Goal: Information Seeking & Learning: Learn about a topic

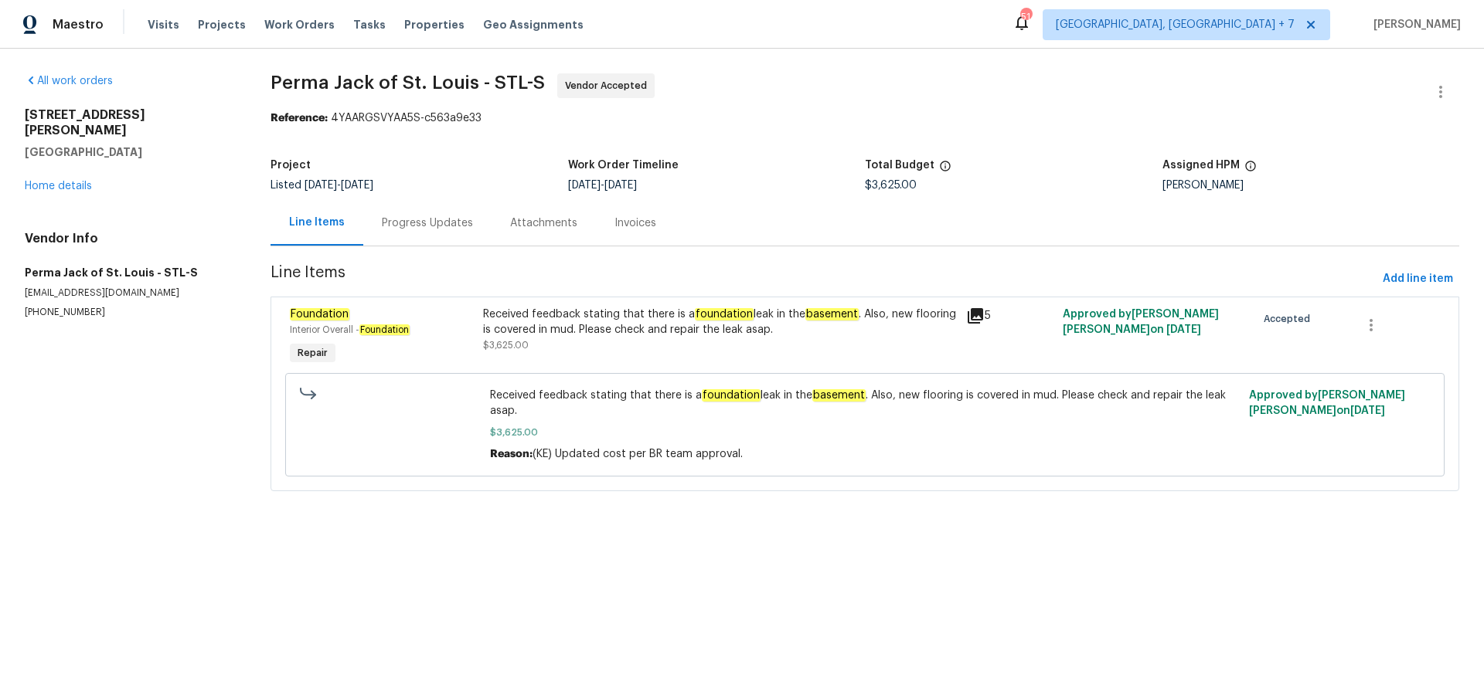
click at [978, 321] on icon at bounding box center [974, 315] width 15 height 15
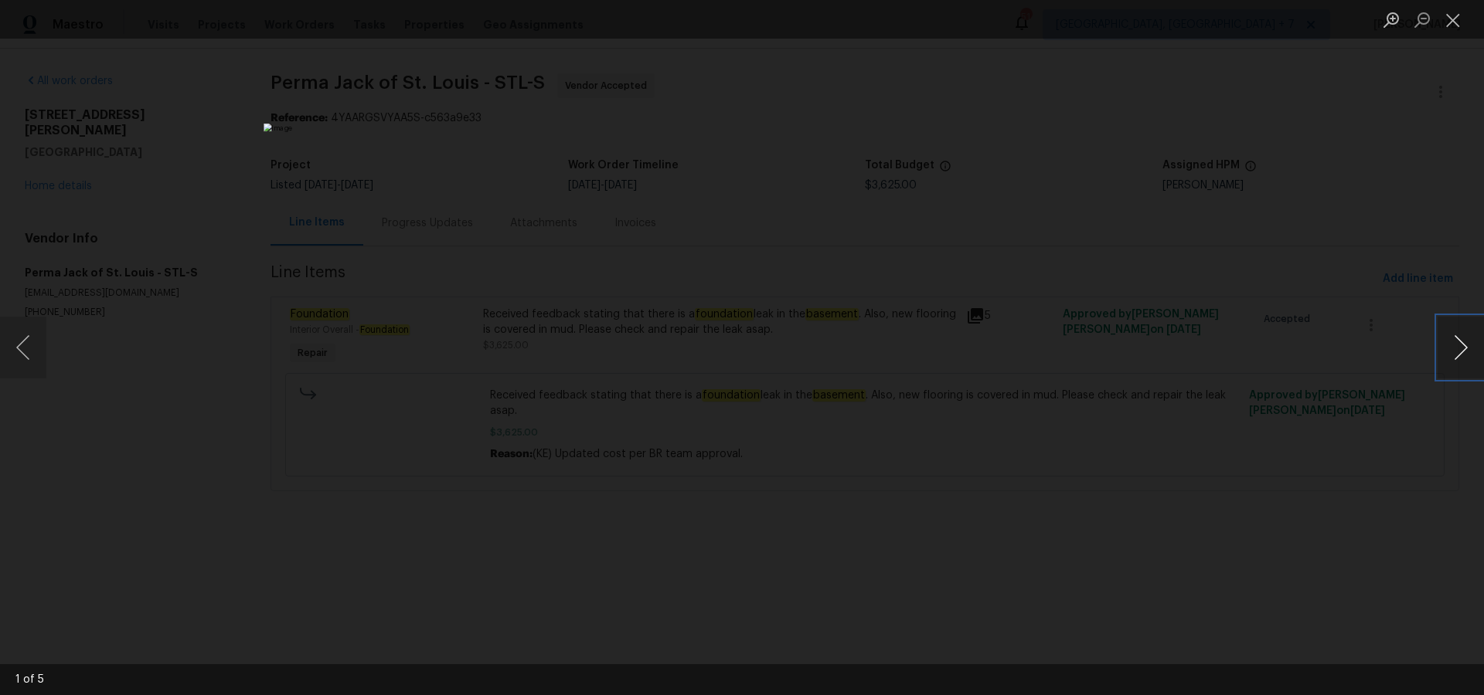
click at [1456, 349] on button "Next image" at bounding box center [1460, 348] width 46 height 62
click at [1456, 350] on button "Next image" at bounding box center [1460, 348] width 46 height 62
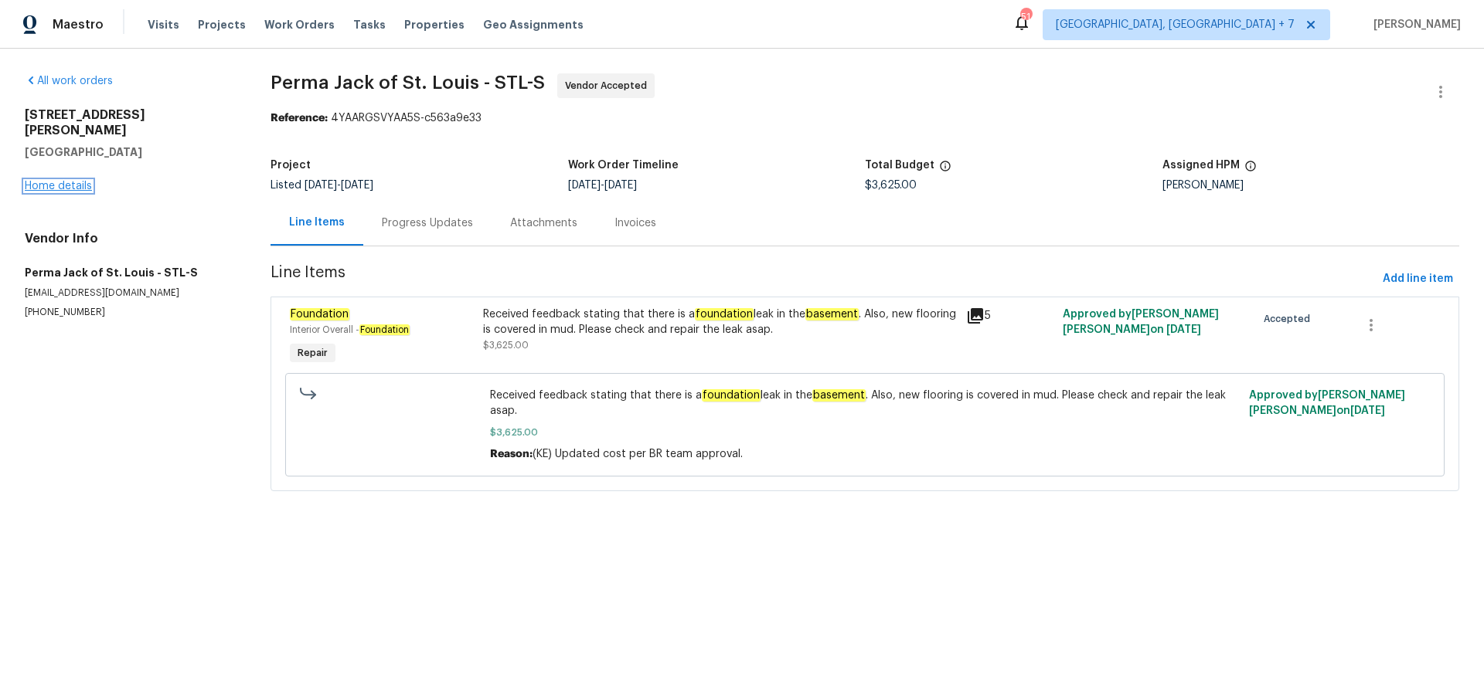
click at [68, 181] on link "Home details" at bounding box center [58, 186] width 67 height 11
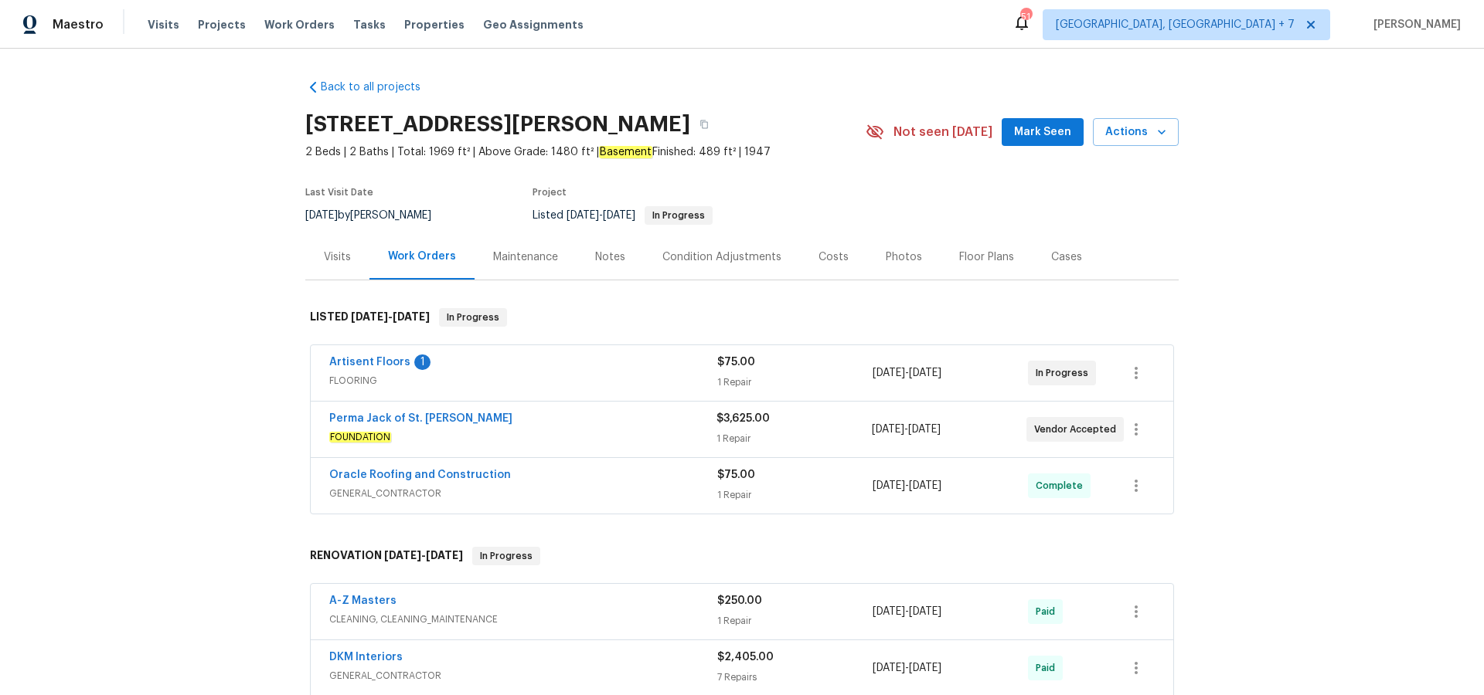
click at [331, 258] on div "Visits" at bounding box center [337, 257] width 27 height 15
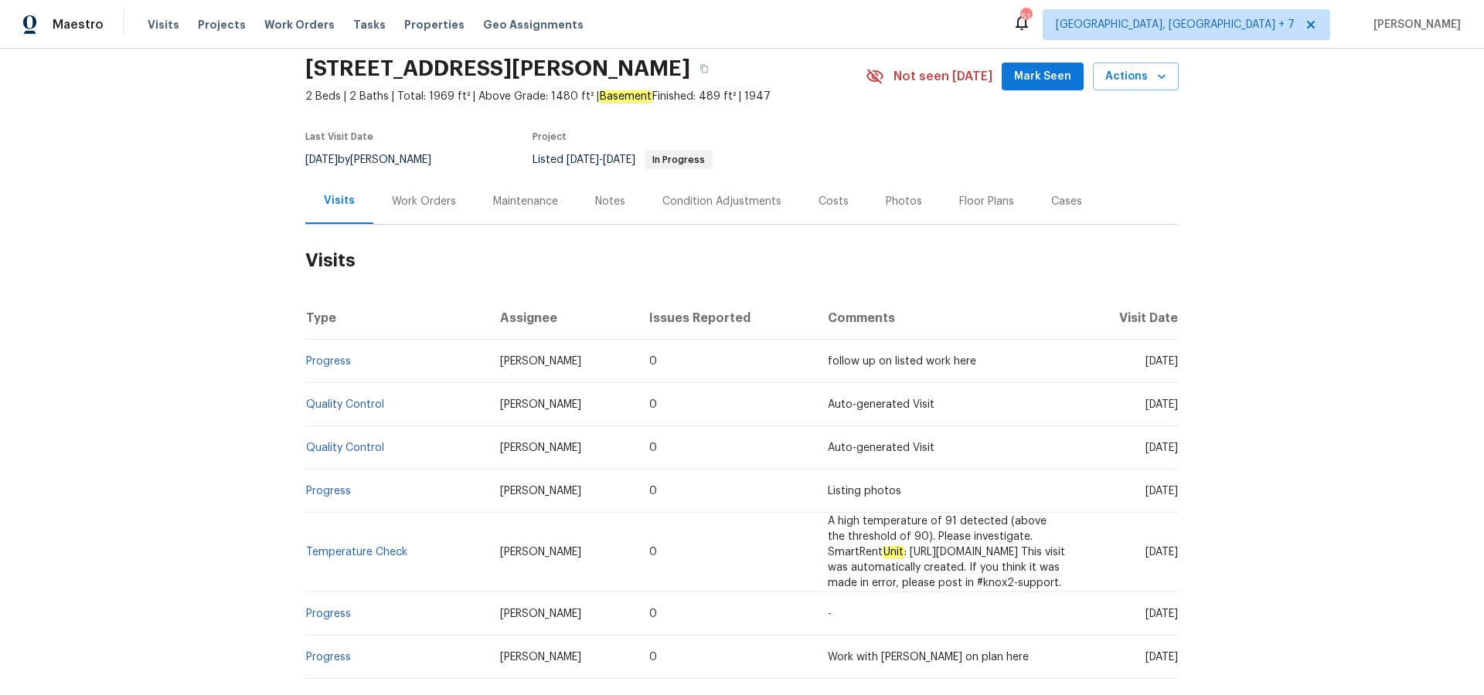
scroll to position [58, 0]
click at [411, 201] on div "Work Orders" at bounding box center [424, 199] width 64 height 15
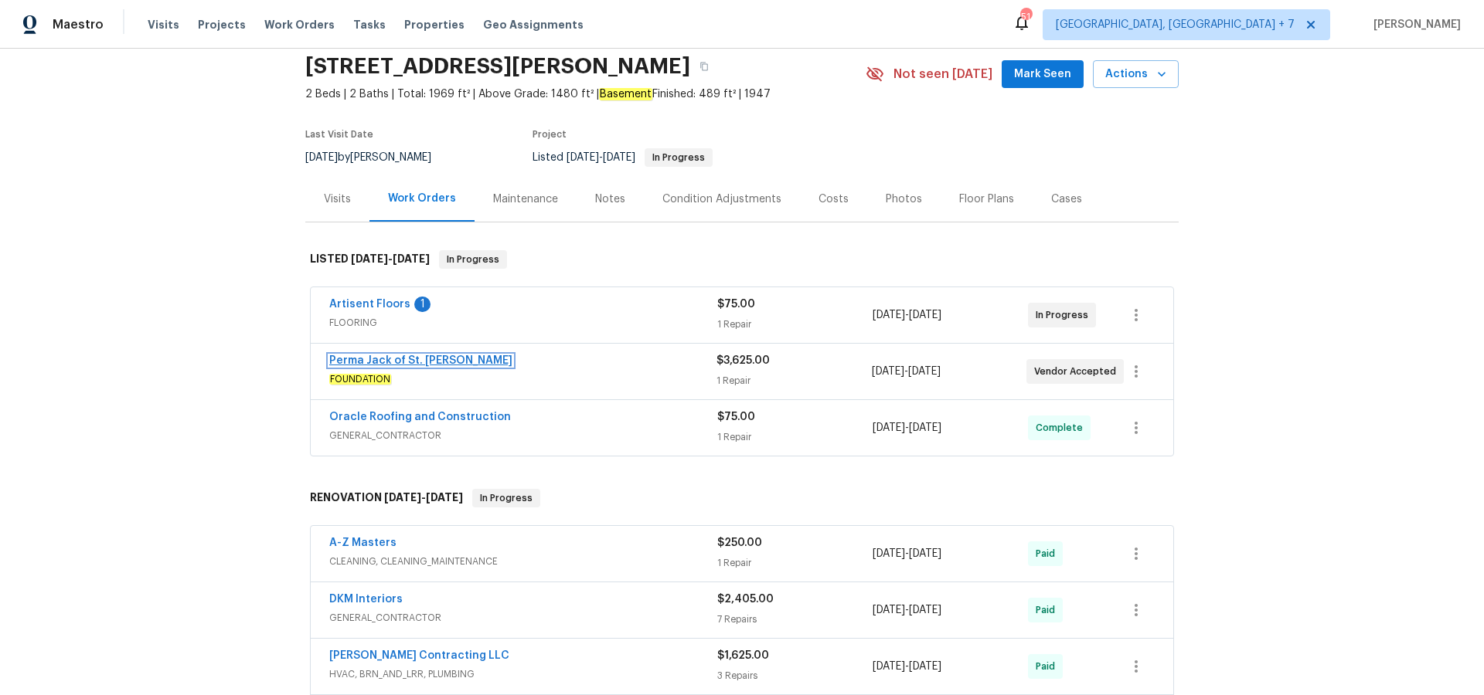
click at [393, 357] on link "Perma Jack of St. [PERSON_NAME]" at bounding box center [420, 360] width 183 height 11
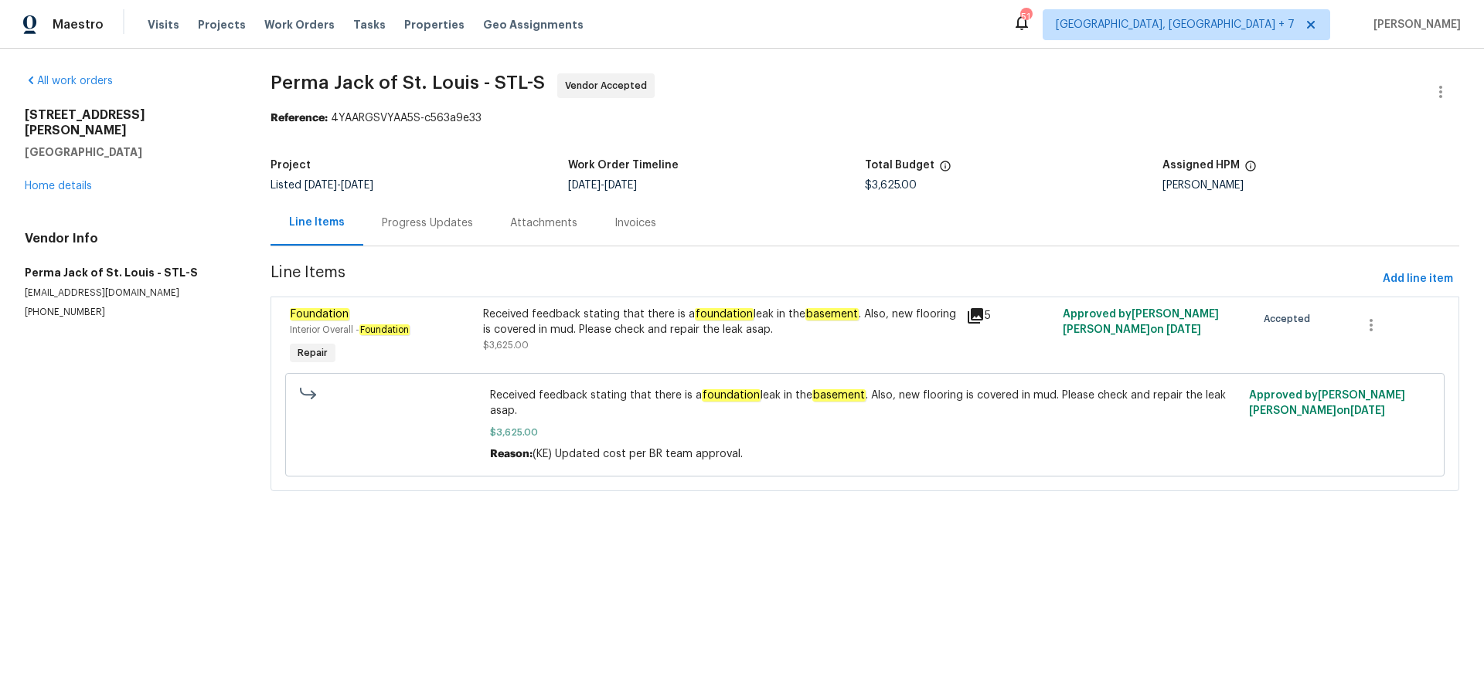
click at [977, 318] on icon at bounding box center [975, 316] width 19 height 19
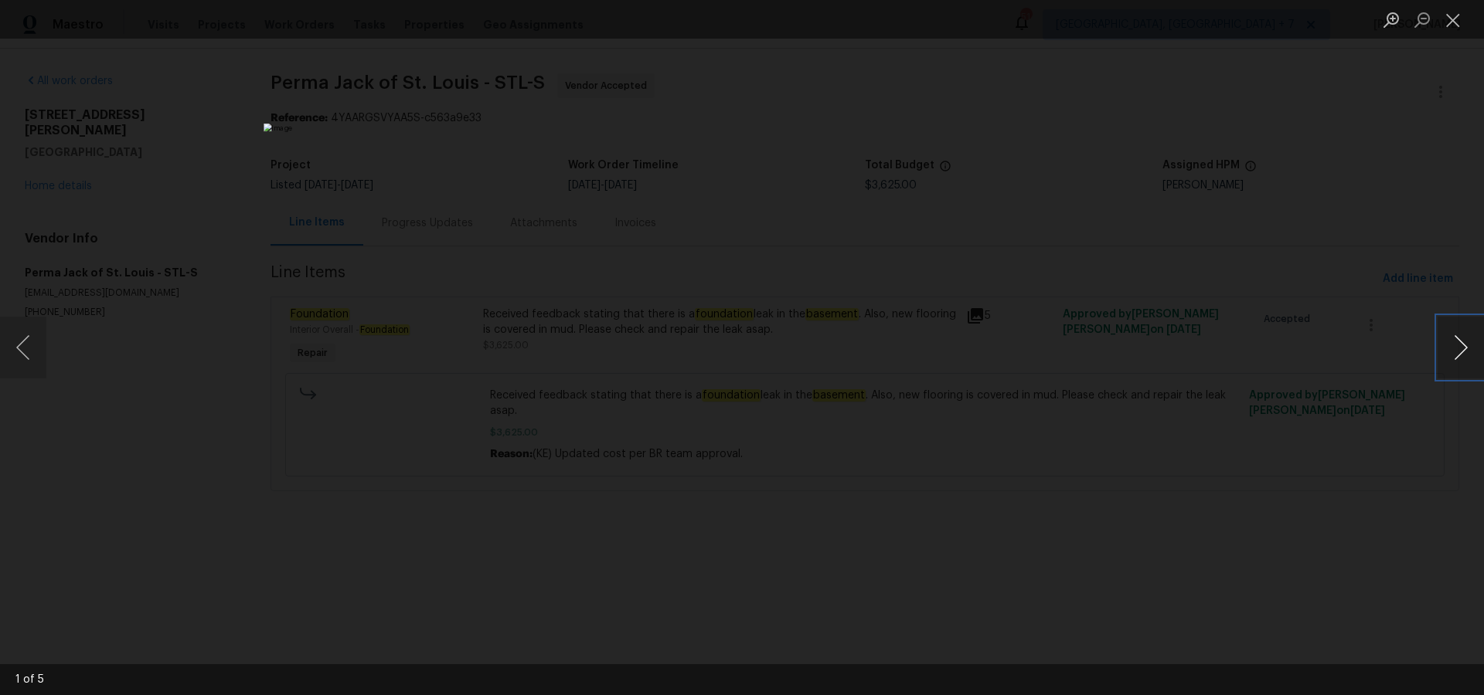
click at [1470, 342] on button "Next image" at bounding box center [1460, 348] width 46 height 62
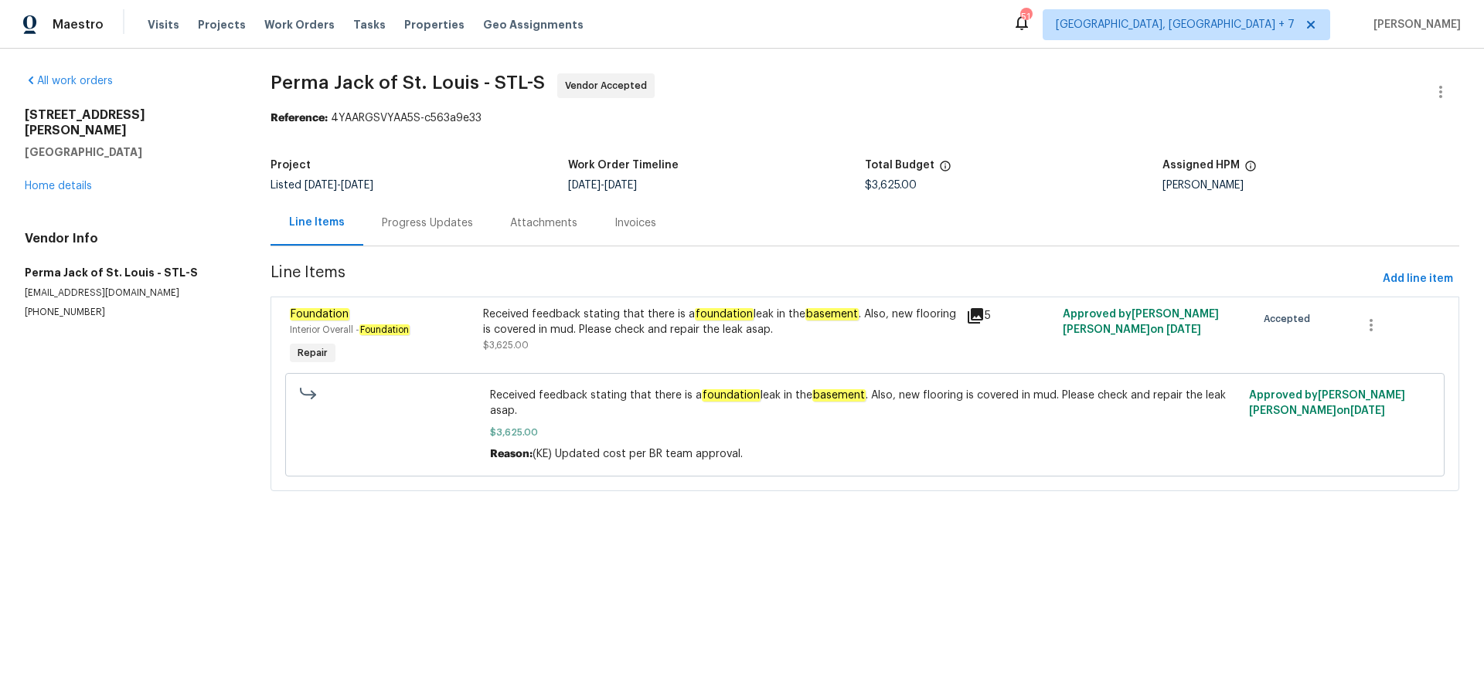
click at [406, 224] on div "Progress Updates" at bounding box center [427, 223] width 91 height 15
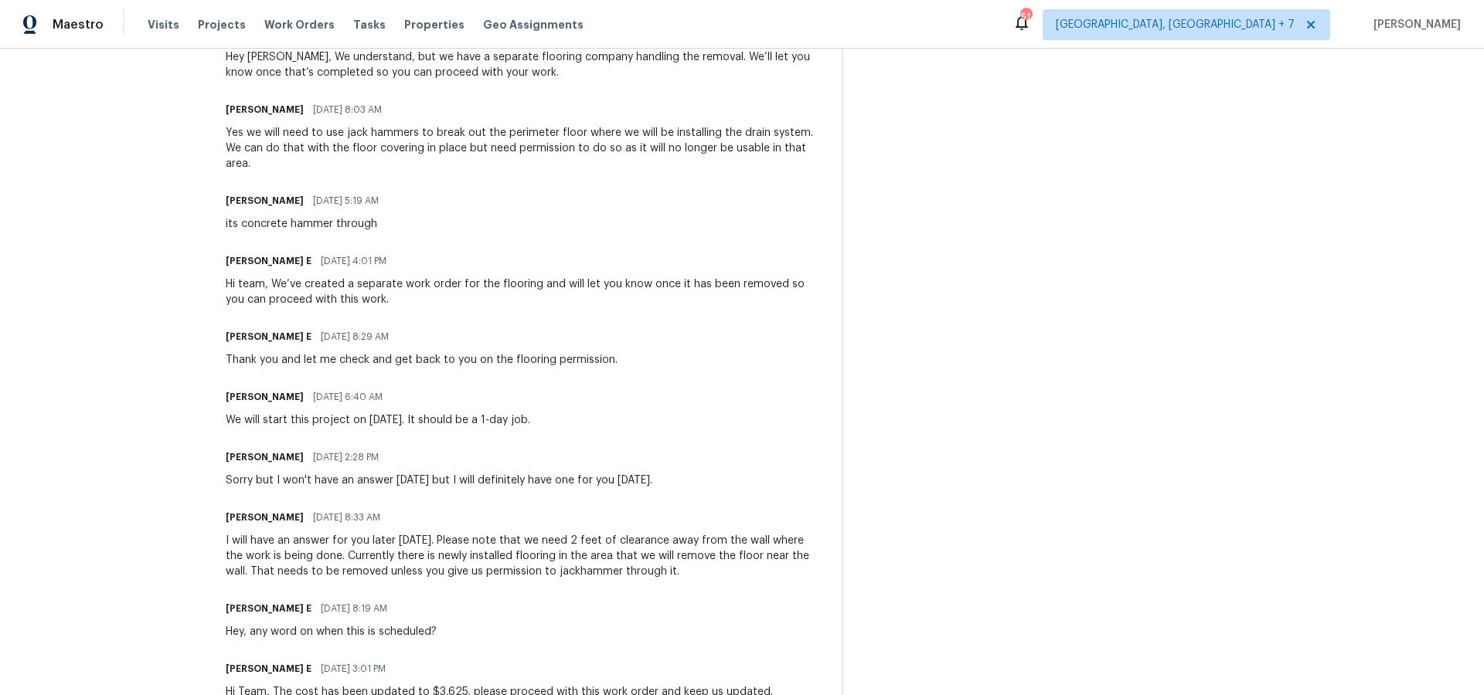
scroll to position [803, 0]
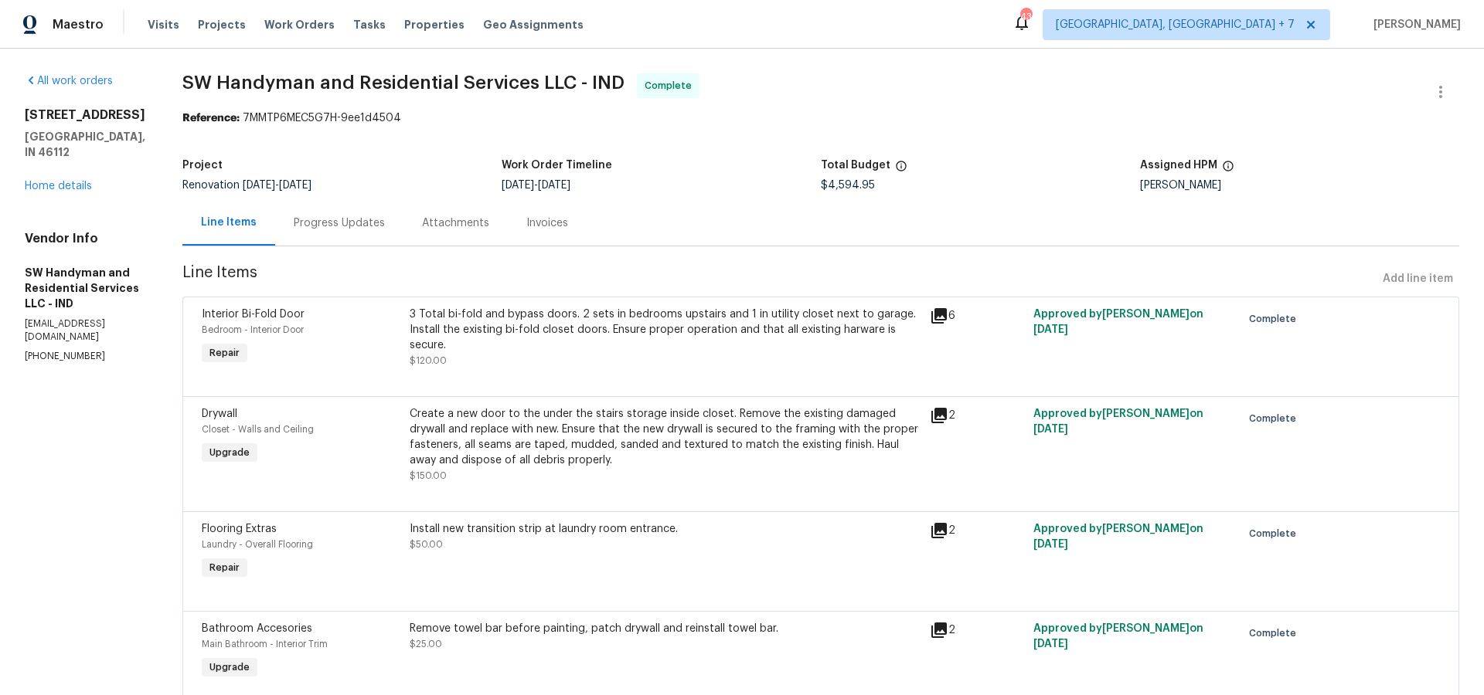
scroll to position [974, 0]
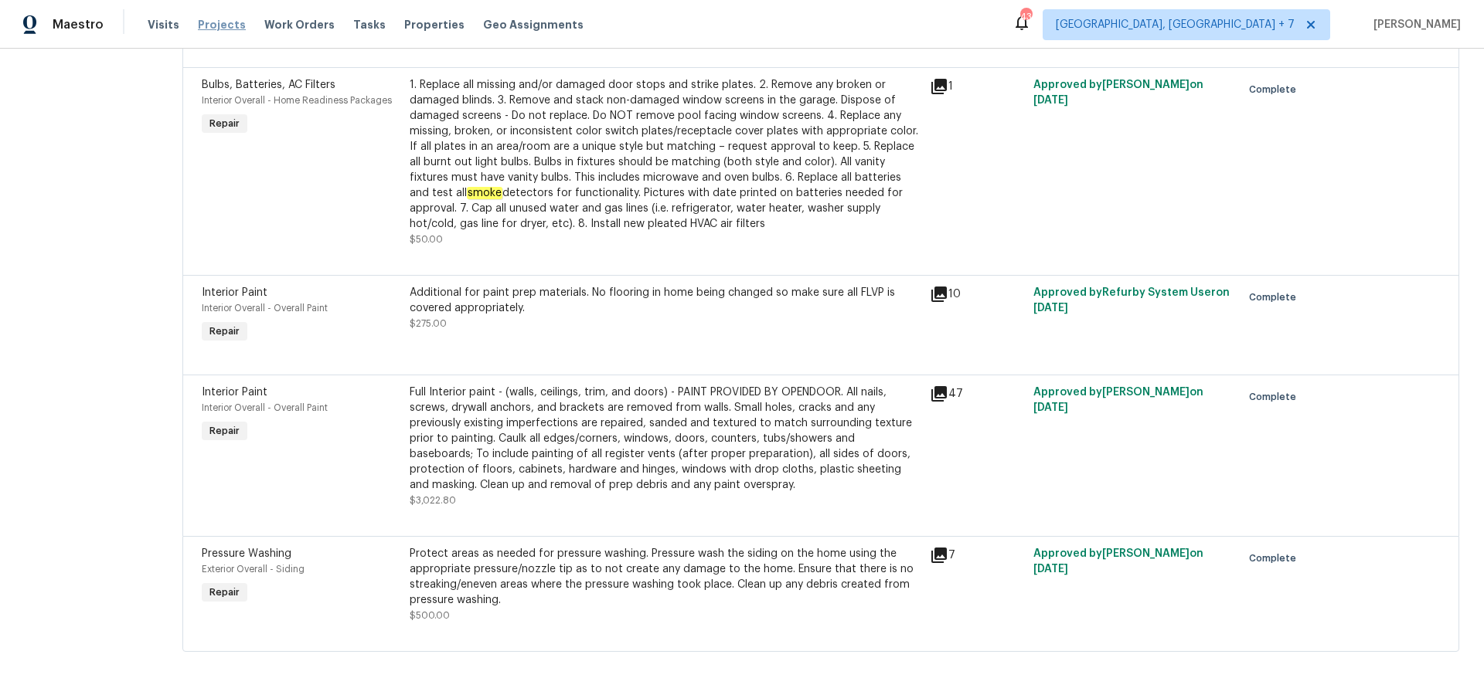
click at [224, 27] on span "Projects" at bounding box center [222, 24] width 48 height 15
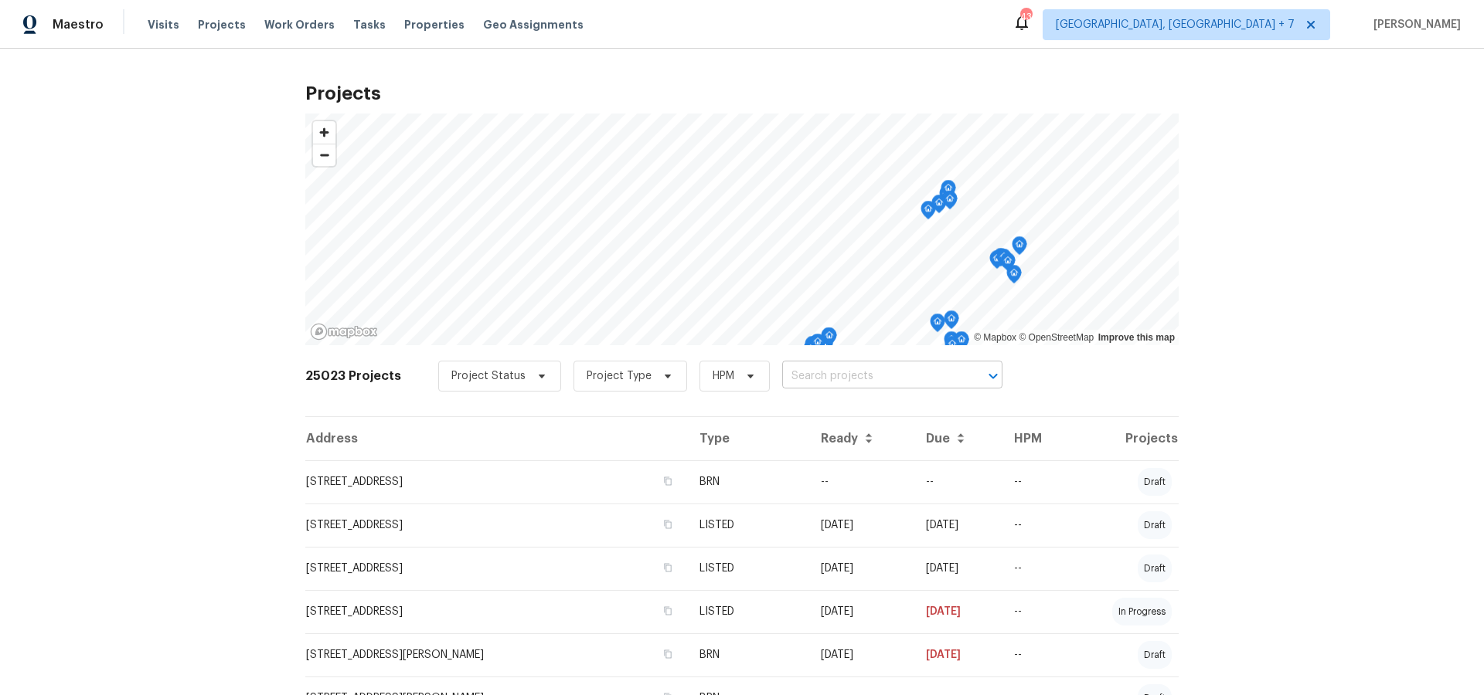
click at [828, 375] on input "text" at bounding box center [870, 377] width 177 height 24
type input "11040"
click at [838, 411] on li "11040 Messmore Rd, Utica, MI 48317" at bounding box center [884, 410] width 225 height 25
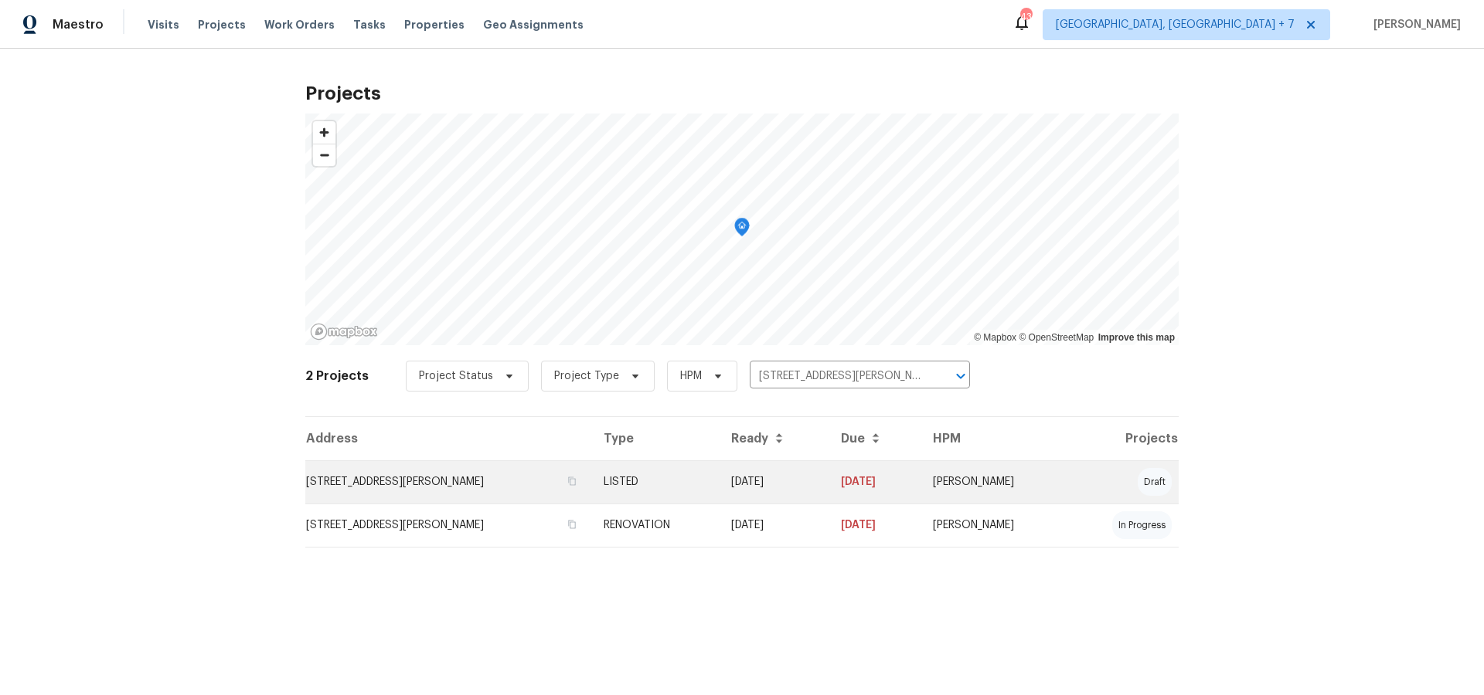
click at [462, 479] on td "11040 Messmore Rd, Utica, MI 48317" at bounding box center [448, 482] width 286 height 43
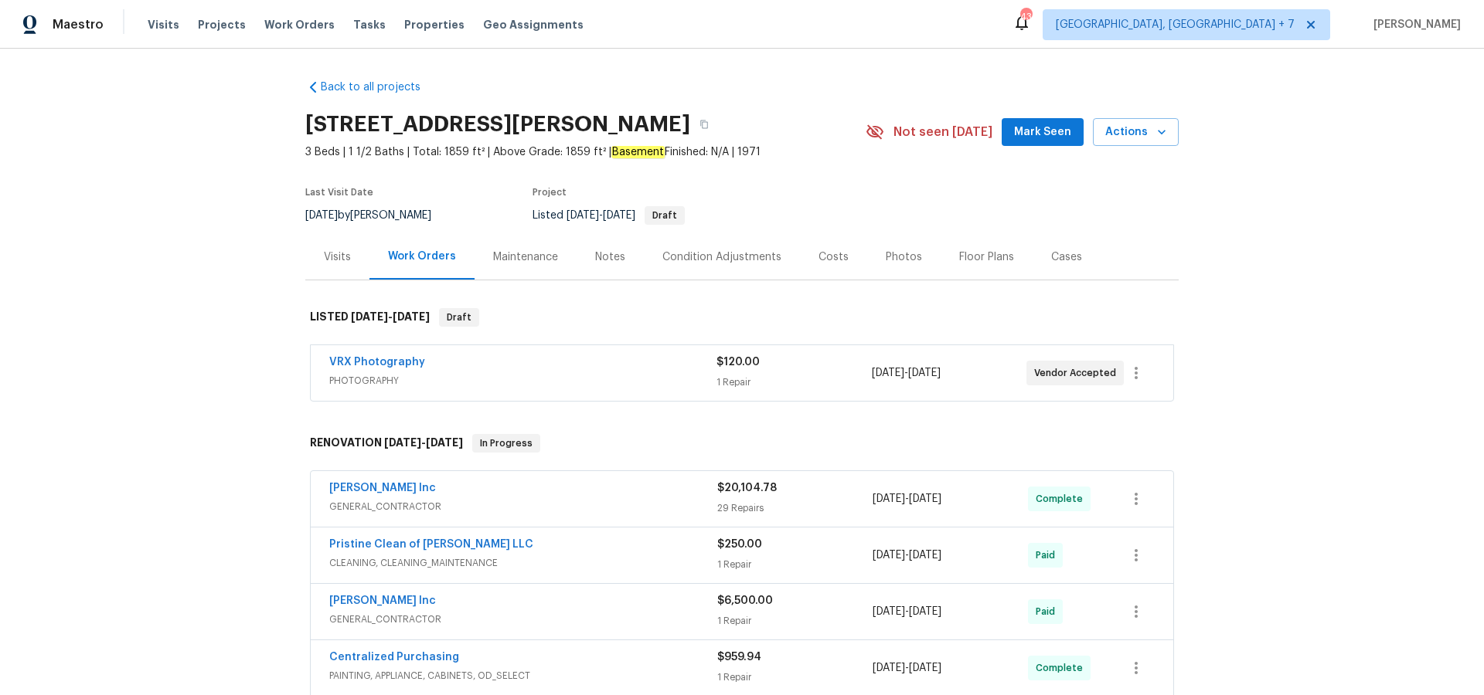
click at [892, 259] on div "Photos" at bounding box center [904, 257] width 36 height 15
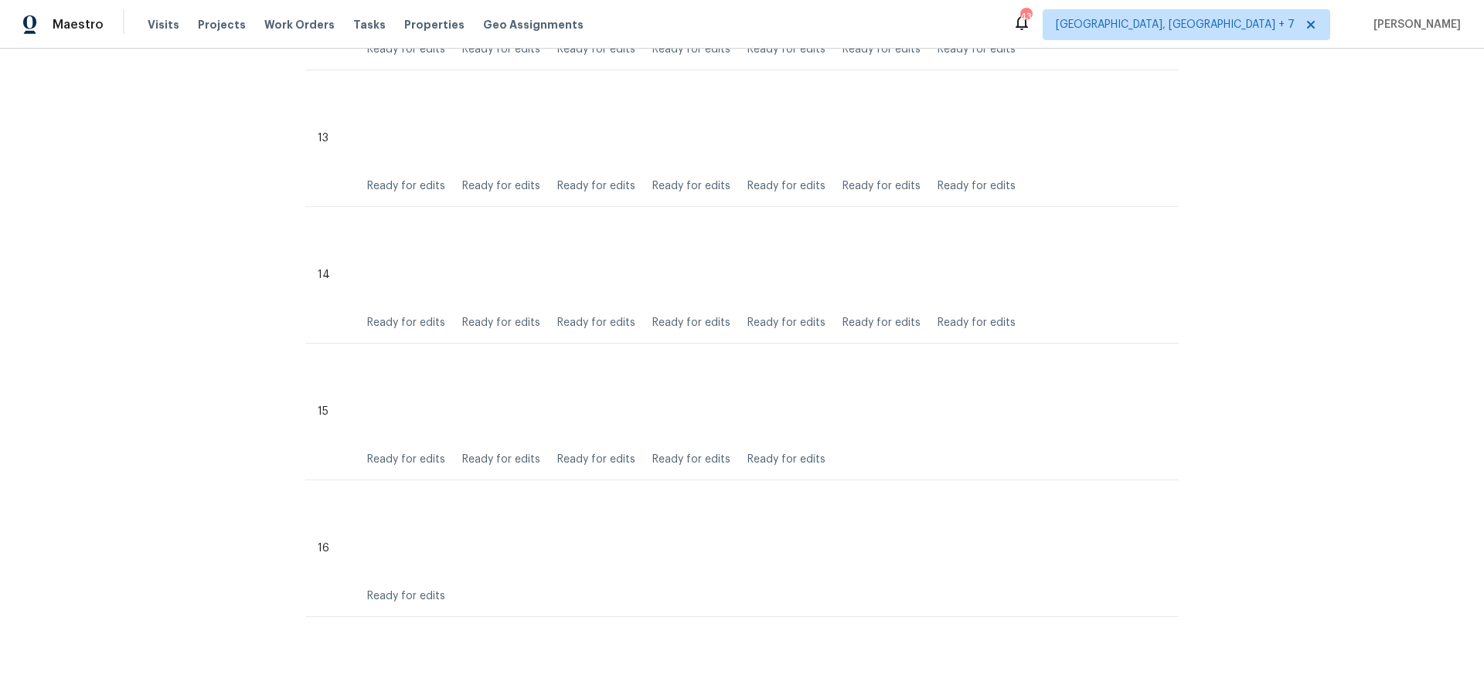
scroll to position [2159, 0]
